Goal: Find contact information: Find contact information

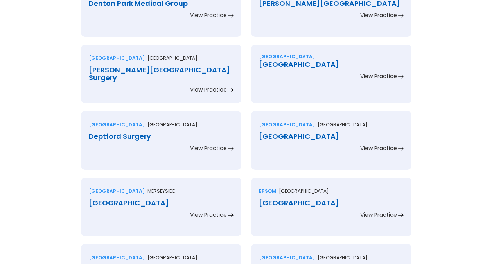
scroll to position [1547, 0]
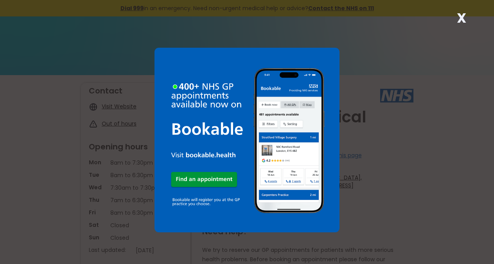
click at [466, 20] on strong "X" at bounding box center [461, 18] width 9 height 19
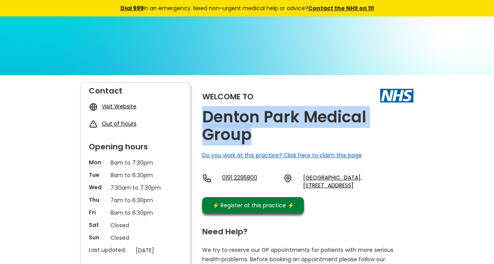
copy h2 "Denton Park Medical Group"
drag, startPoint x: 278, startPoint y: 133, endPoint x: 202, endPoint y: 111, distance: 79.5
click at [363, 189] on link "[GEOGRAPHIC_DATA], [STREET_ADDRESS]" at bounding box center [358, 182] width 110 height 16
click at [389, 189] on link "[GEOGRAPHIC_DATA], [STREET_ADDRESS]" at bounding box center [358, 182] width 110 height 16
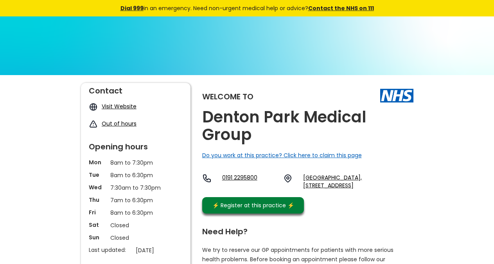
click at [261, 142] on h2 "Denton Park Medical Group" at bounding box center [307, 125] width 211 height 35
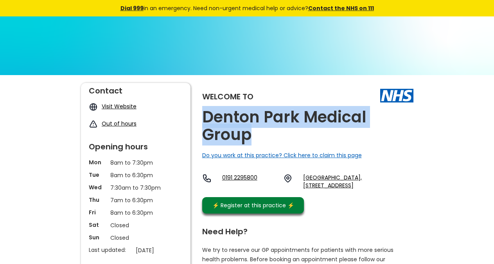
copy h2 "Denton Park Medical Group"
drag, startPoint x: 280, startPoint y: 141, endPoint x: 201, endPoint y: 121, distance: 81.7
copy link "Ne5 2qw,"
drag, startPoint x: 347, startPoint y: 205, endPoint x: 321, endPoint y: 201, distance: 26.6
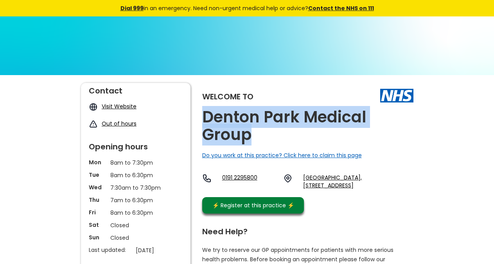
click at [321, 201] on div "Welcome to [GEOGRAPHIC_DATA] Medical Group Do you work at this practice? Click …" at bounding box center [307, 150] width 211 height 135
